Goal: Task Accomplishment & Management: Manage account settings

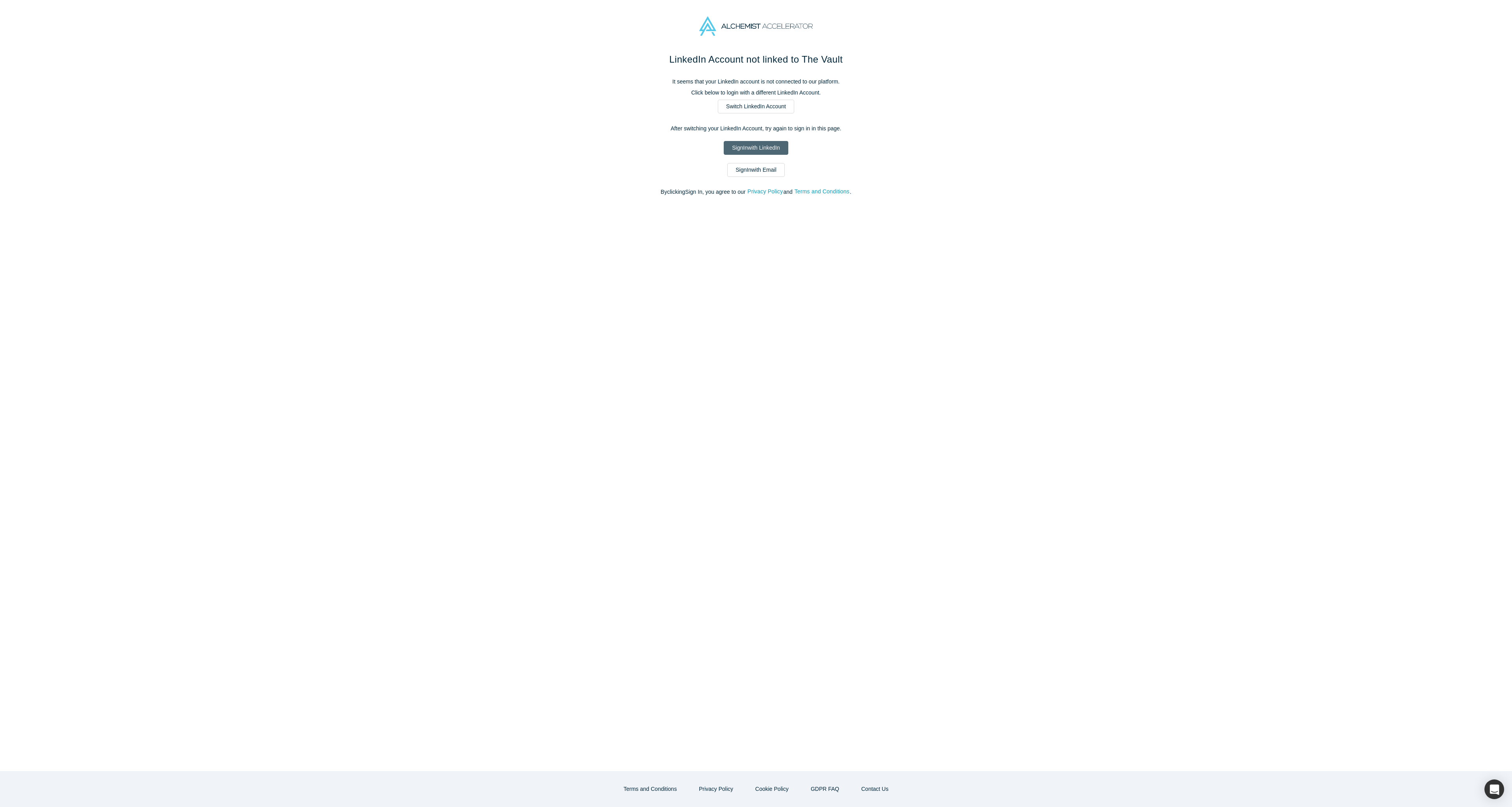
click at [759, 149] on link "Sign In with LinkedIn" at bounding box center [756, 148] width 64 height 14
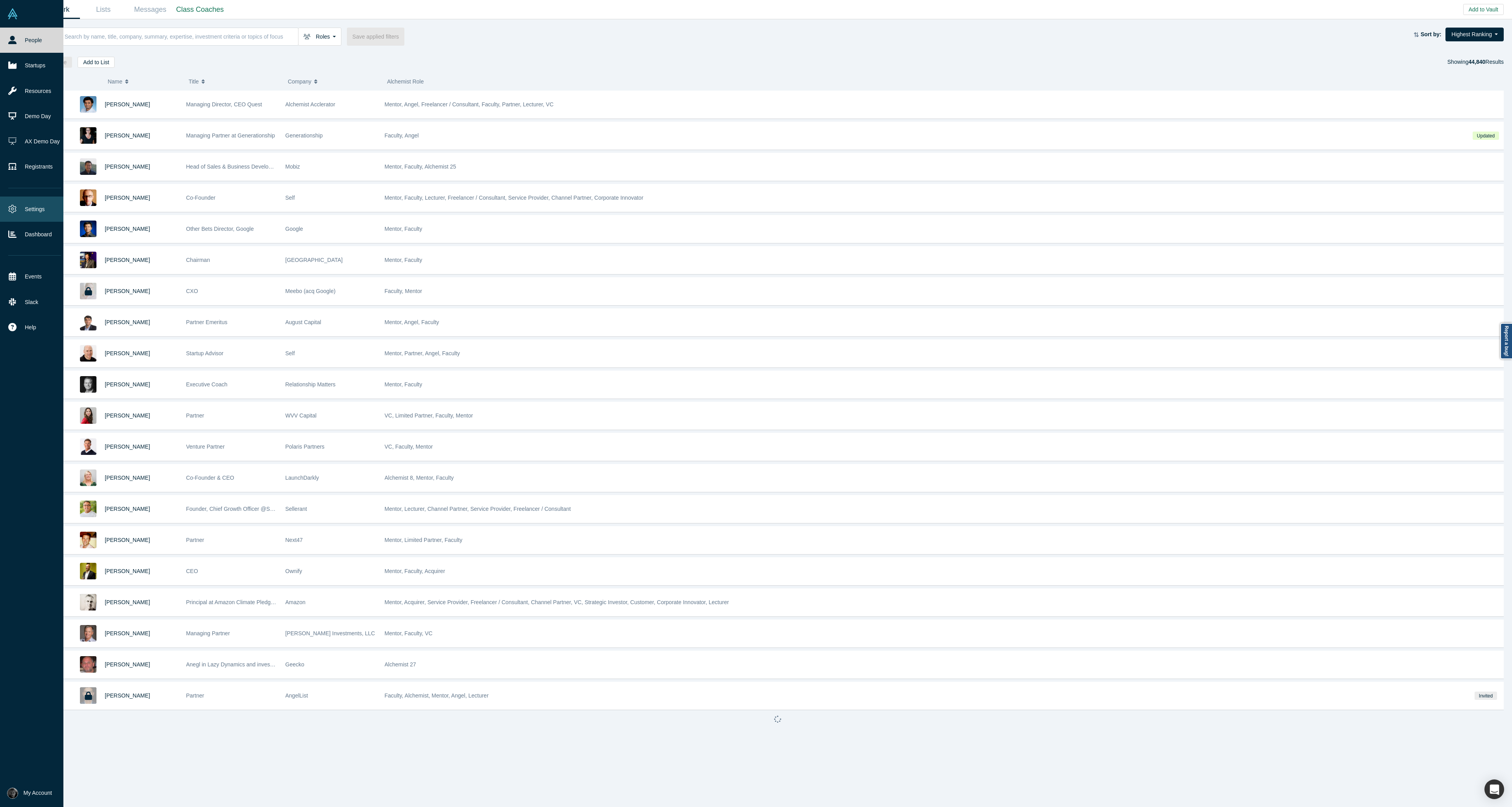
click at [27, 212] on link "Settings" at bounding box center [34, 209] width 70 height 25
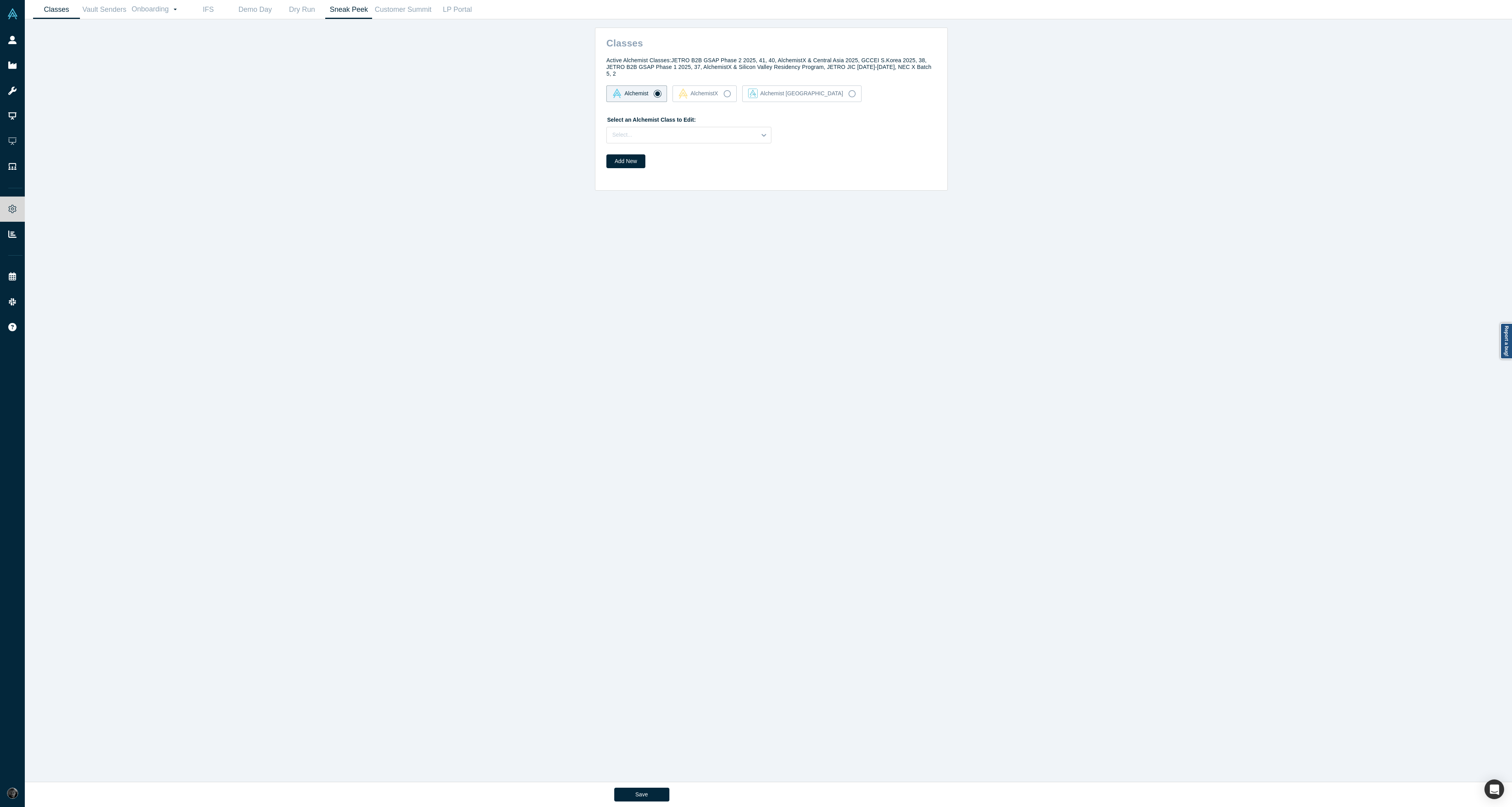
click at [336, 11] on link "Sneak Peek" at bounding box center [348, 10] width 47 height 18
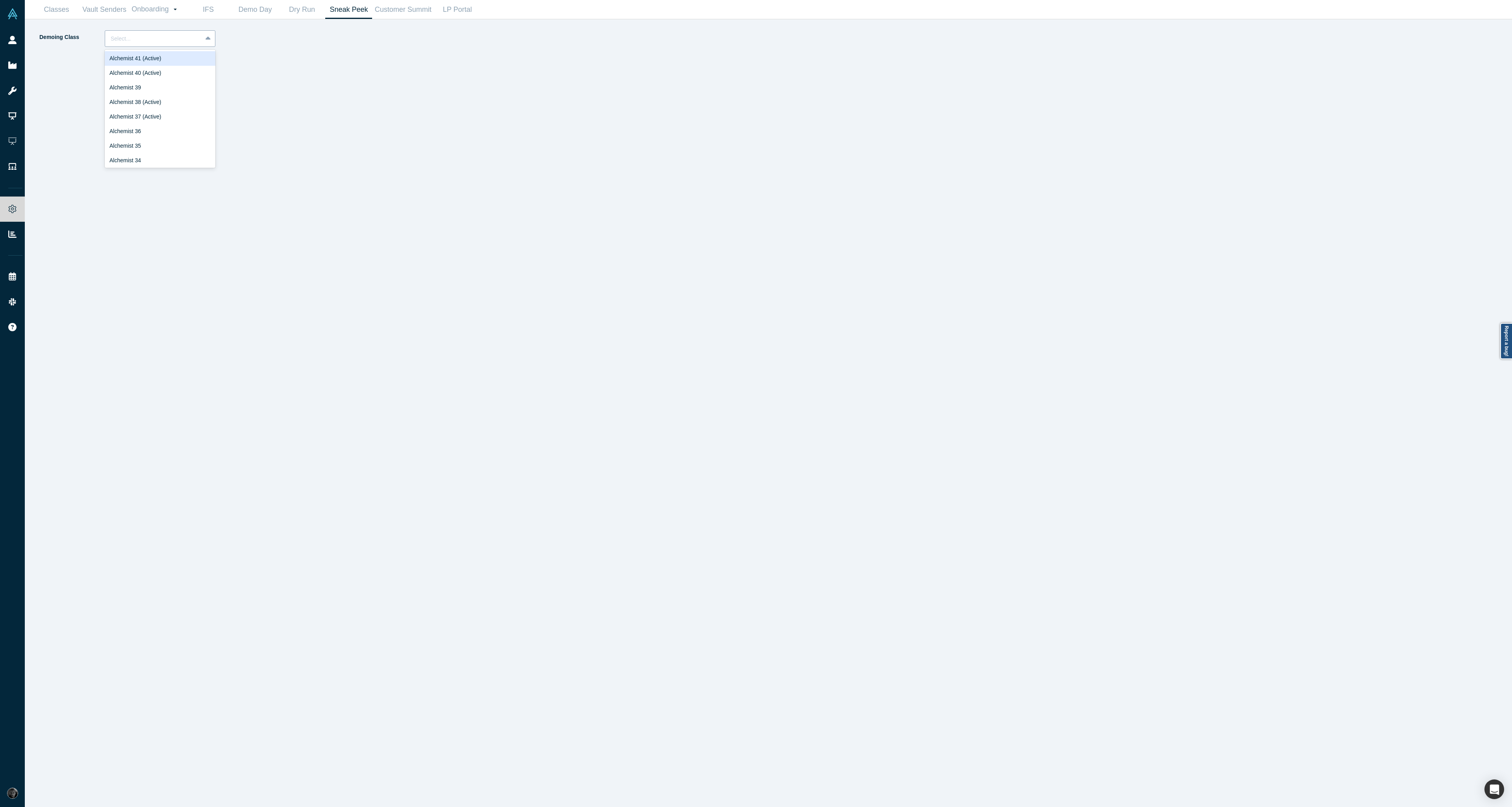
click at [171, 37] on div at bounding box center [153, 39] width 86 height 10
click at [163, 75] on div "Alchemist 40 (Active)" at bounding box center [160, 72] width 110 height 15
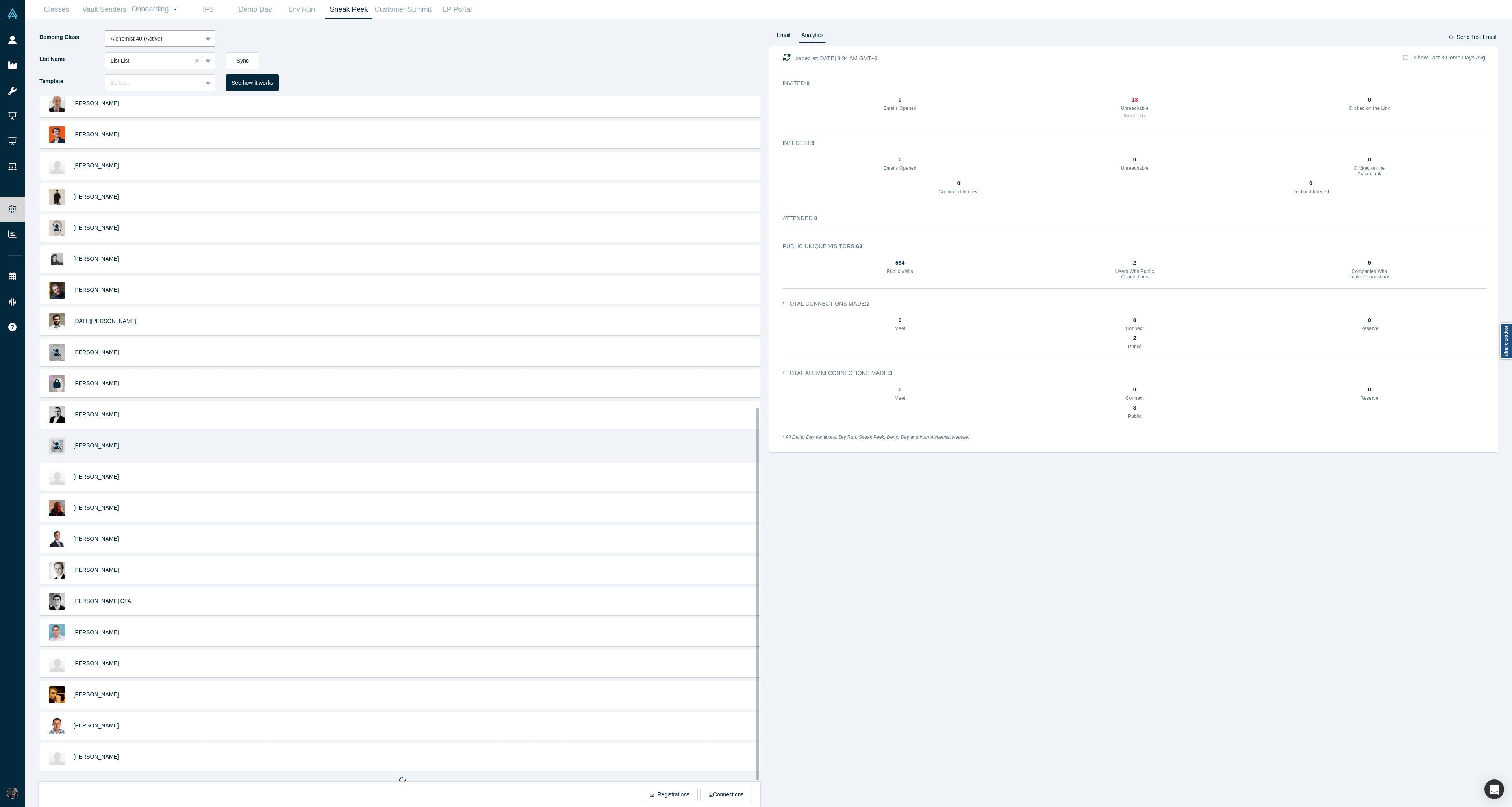
scroll to position [573, 0]
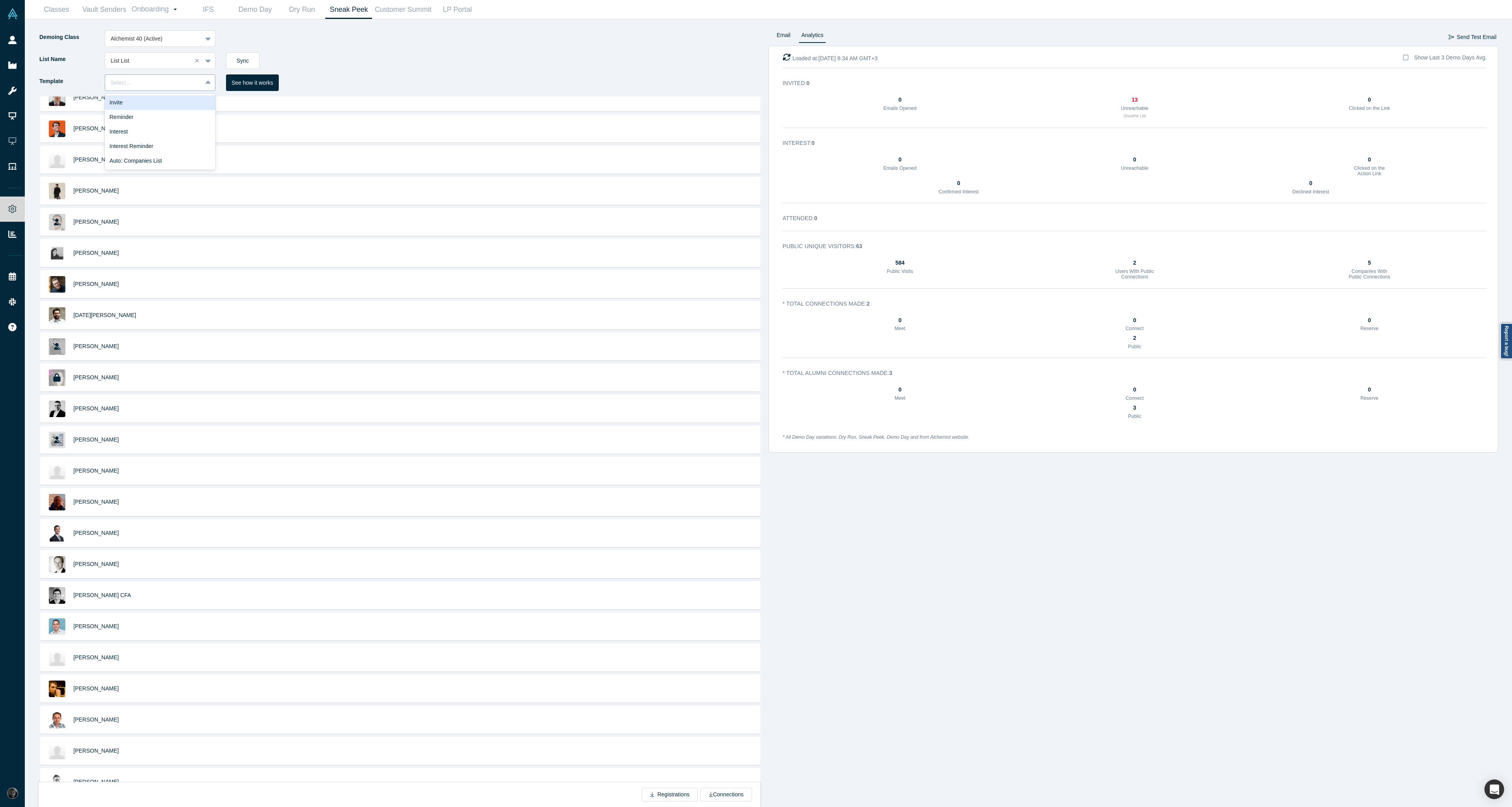
click at [178, 75] on div "Select..." at bounding box center [160, 83] width 110 height 17
click at [177, 104] on div "Invite" at bounding box center [160, 102] width 110 height 15
